Goal: Navigation & Orientation: Find specific page/section

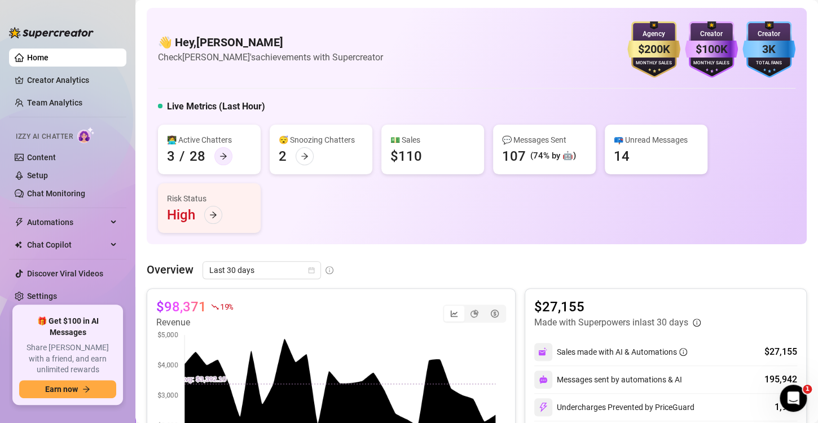
scroll to position [56, 0]
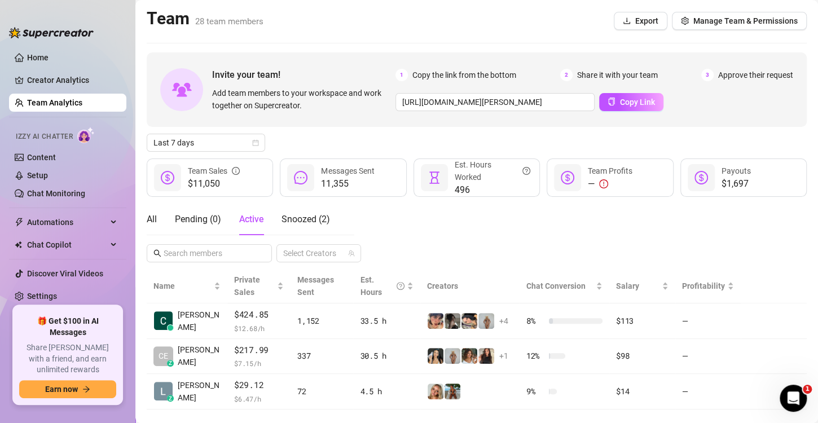
click at [210, 412] on main "Team 28 team members Export Manage Team & Permissions Invite your team! Add tea…" at bounding box center [476, 221] width 683 height 443
